Goal: Task Accomplishment & Management: Manage account settings

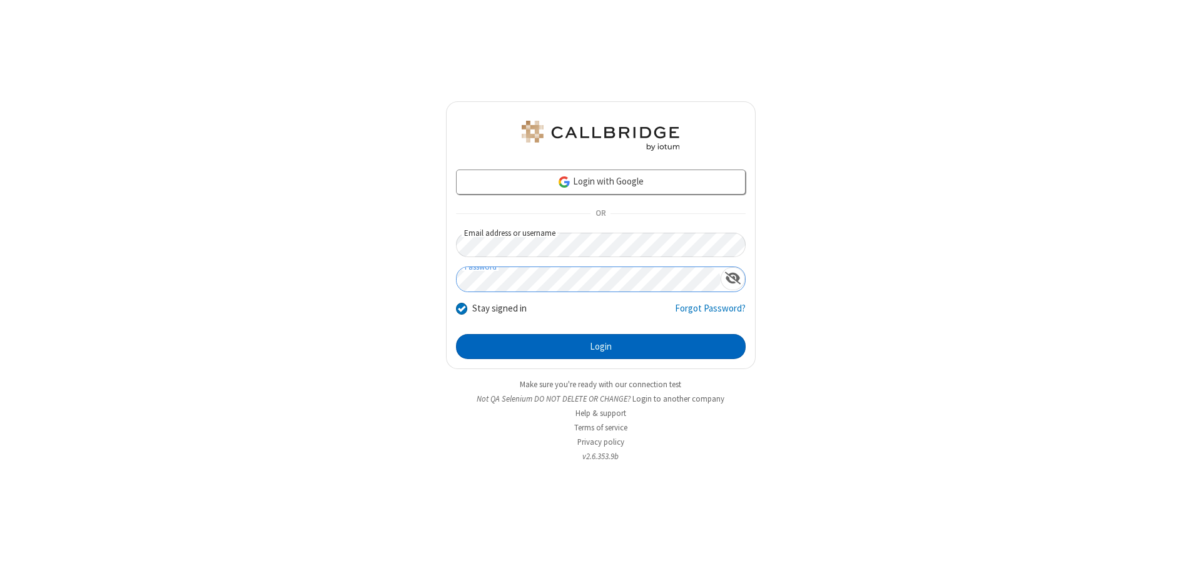
click at [600, 346] on button "Login" at bounding box center [601, 346] width 290 height 25
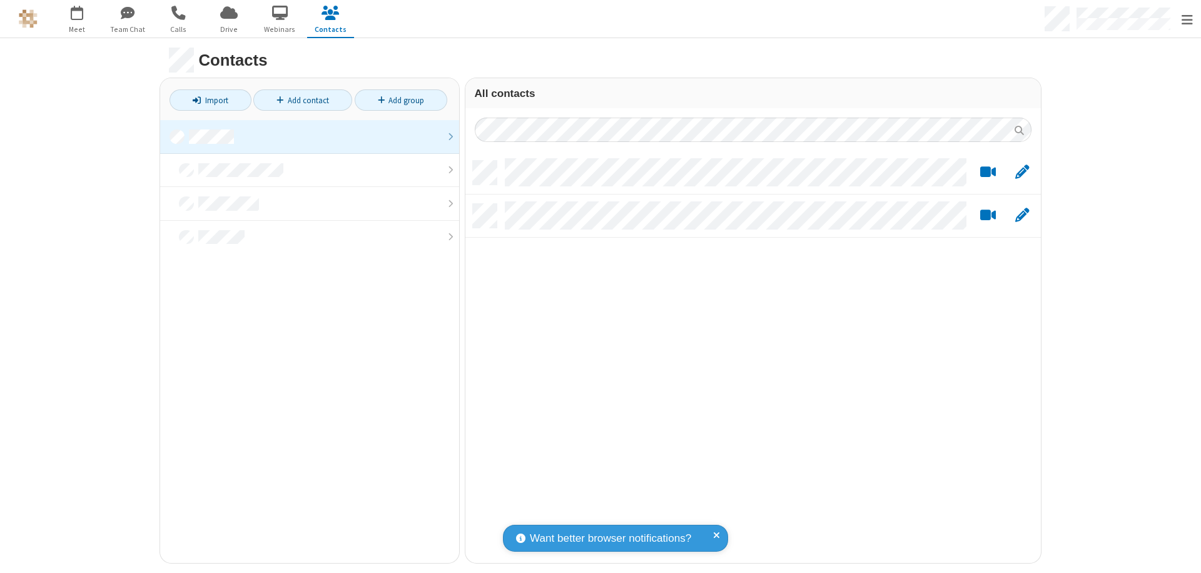
scroll to position [401, 566]
